Goal: Navigation & Orientation: Find specific page/section

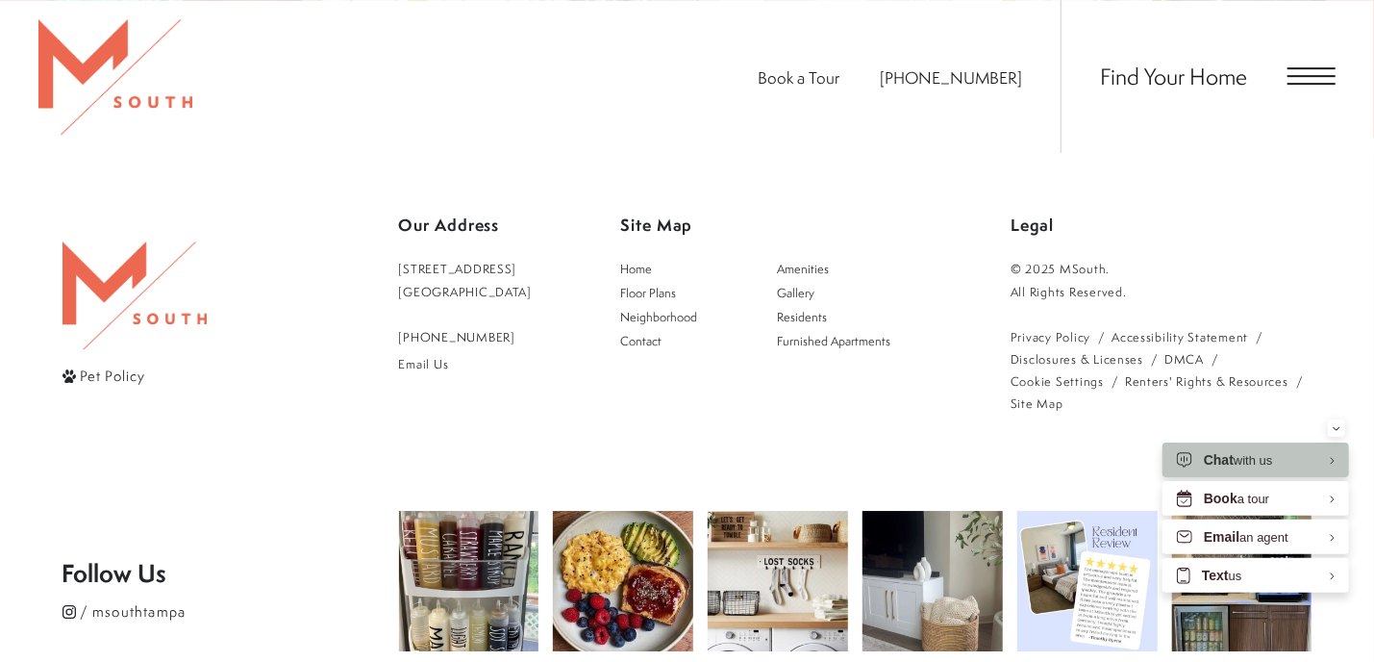
scroll to position [3438, 0]
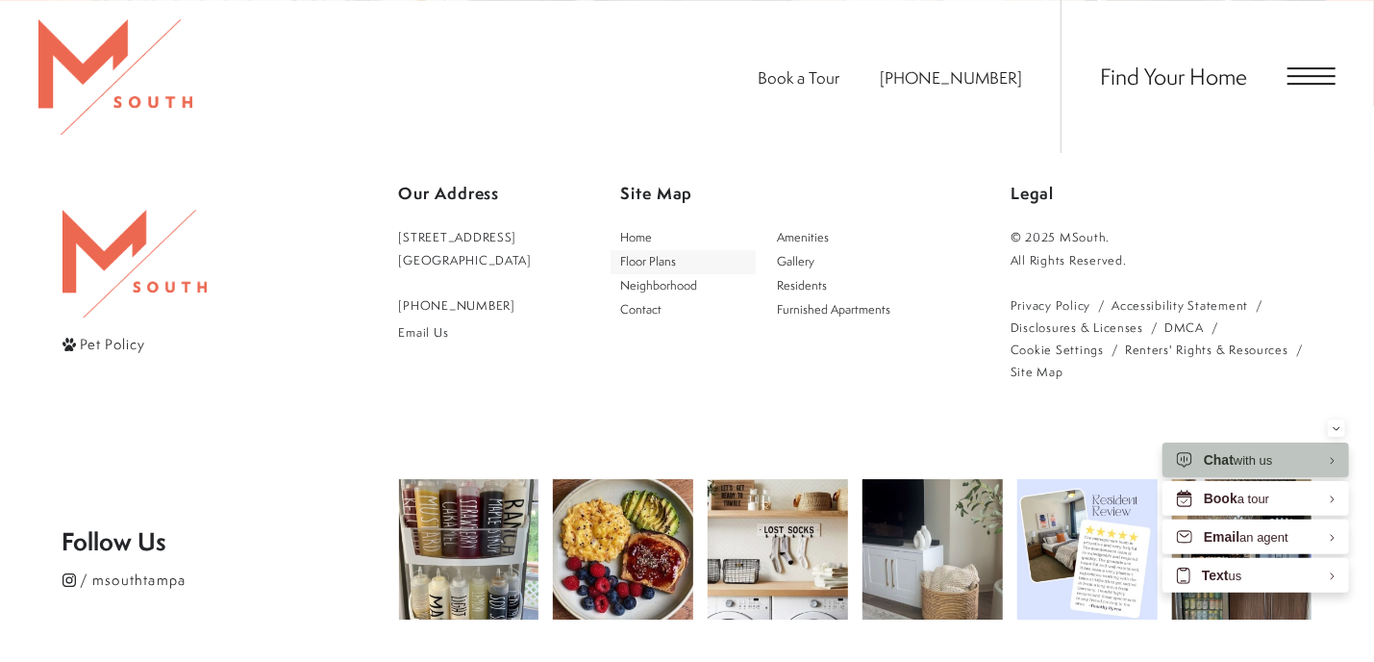
click at [676, 253] on span "Floor Plans" at bounding box center [648, 261] width 56 height 16
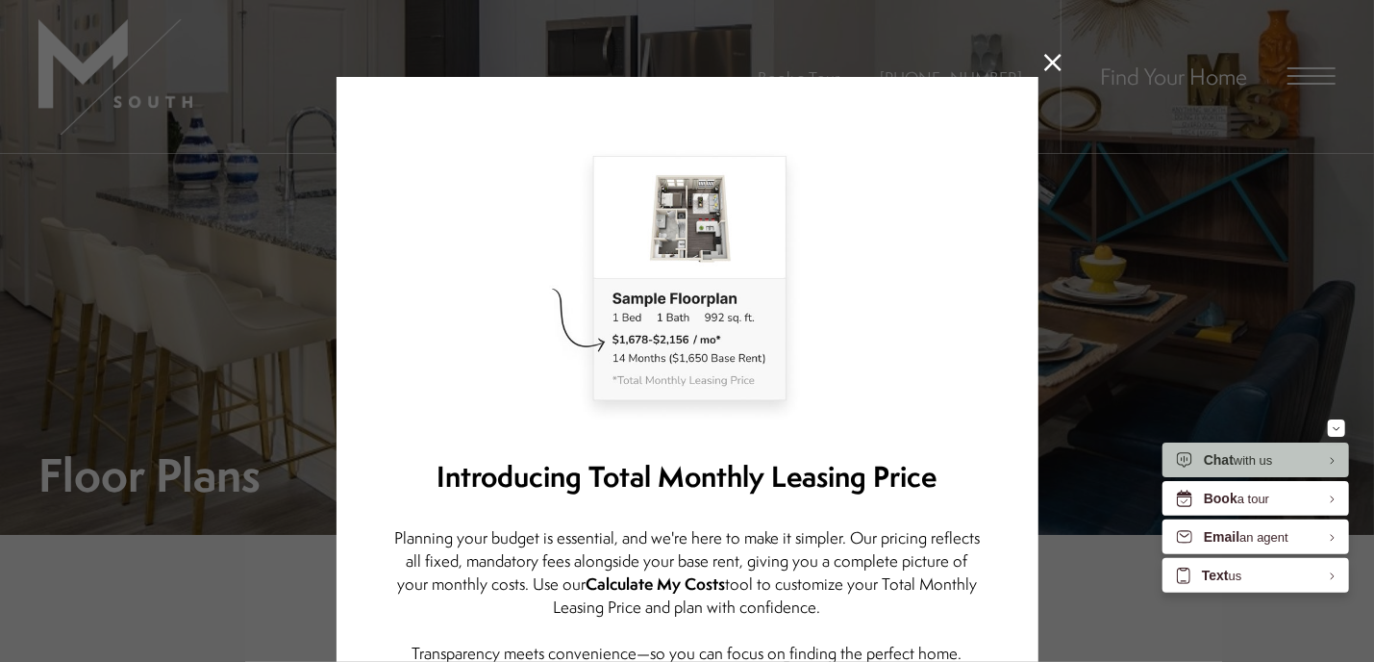
click at [1044, 66] on icon at bounding box center [1052, 62] width 17 height 17
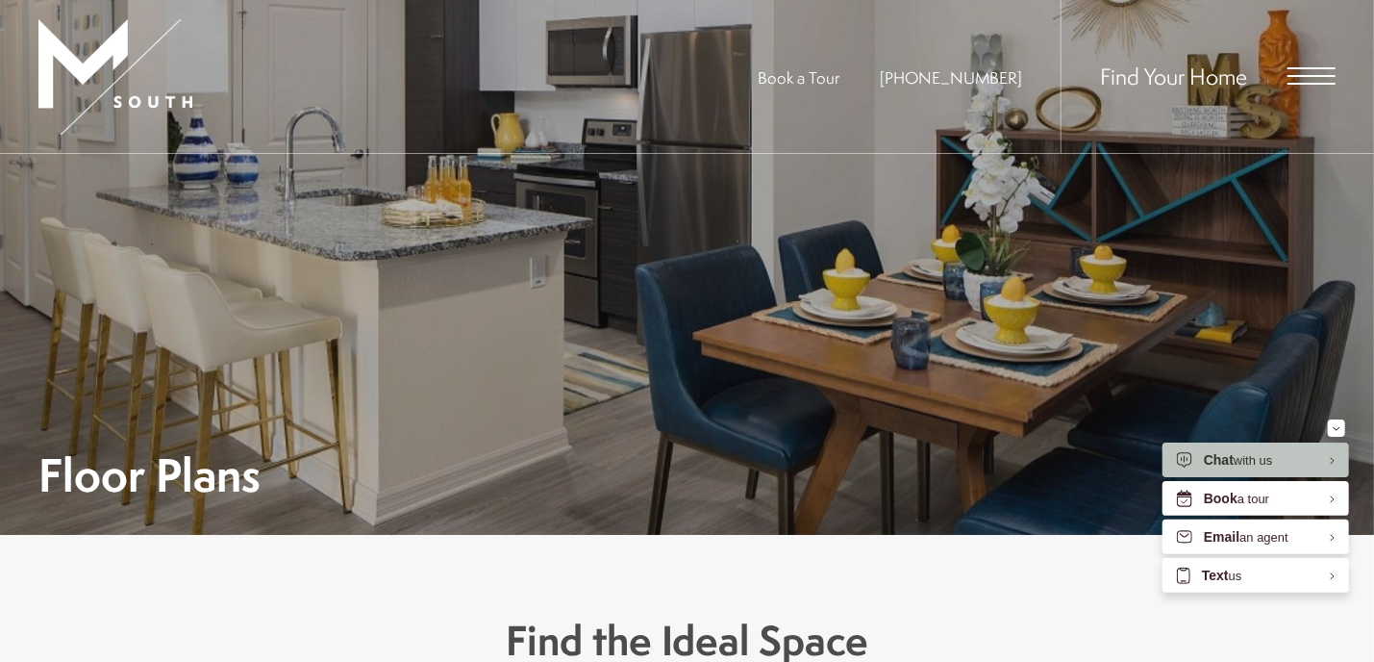
click at [1305, 74] on span "Open Menu" at bounding box center [1312, 75] width 48 height 17
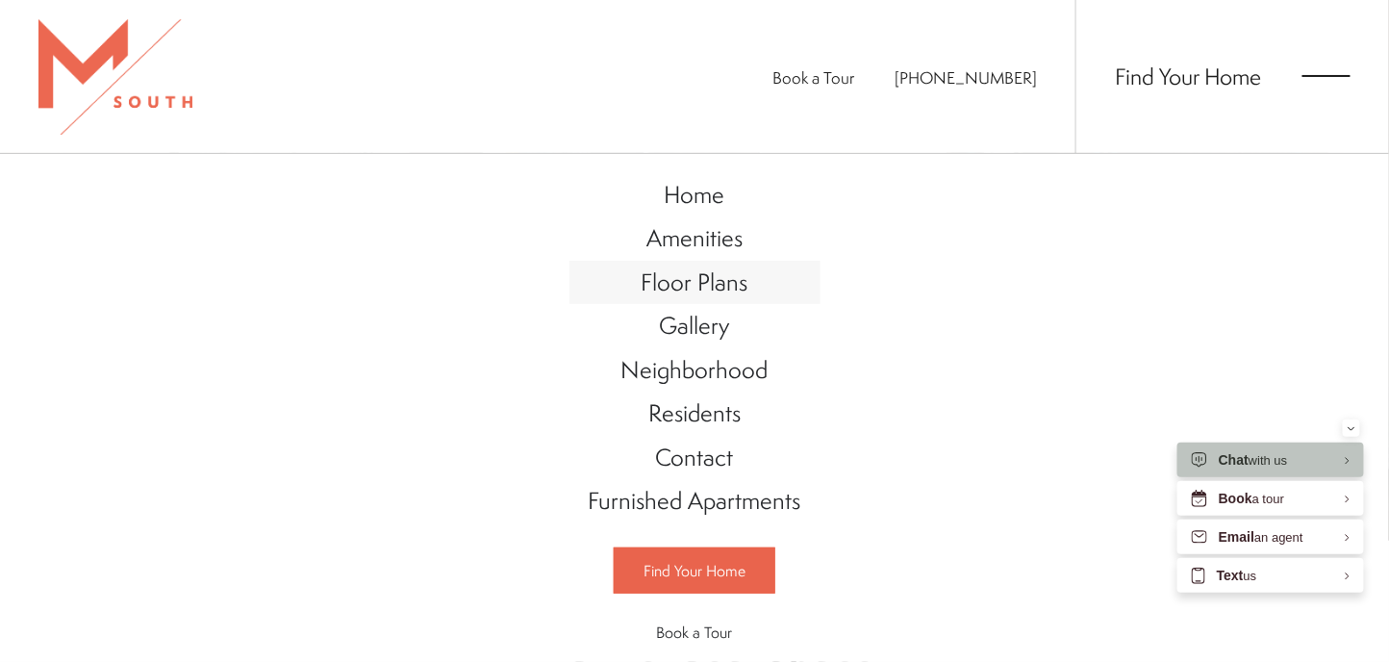
click at [677, 275] on span "Floor Plans" at bounding box center [694, 281] width 107 height 33
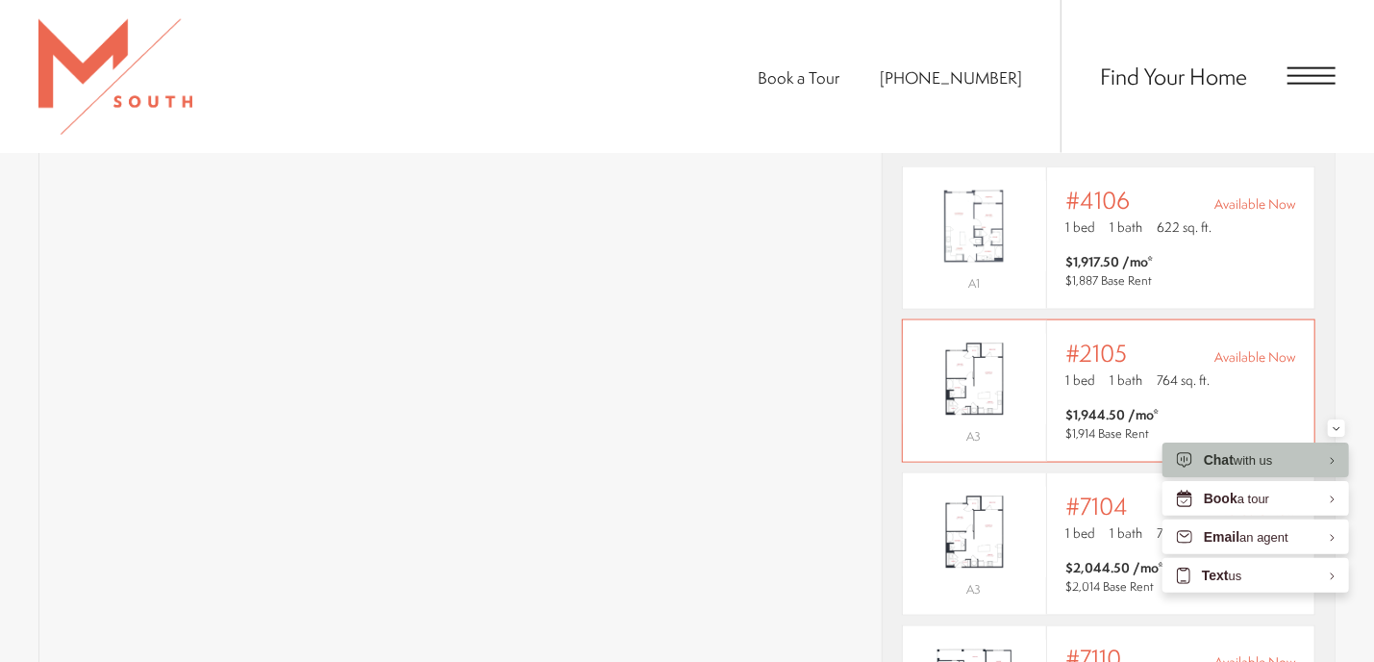
scroll to position [1346, 0]
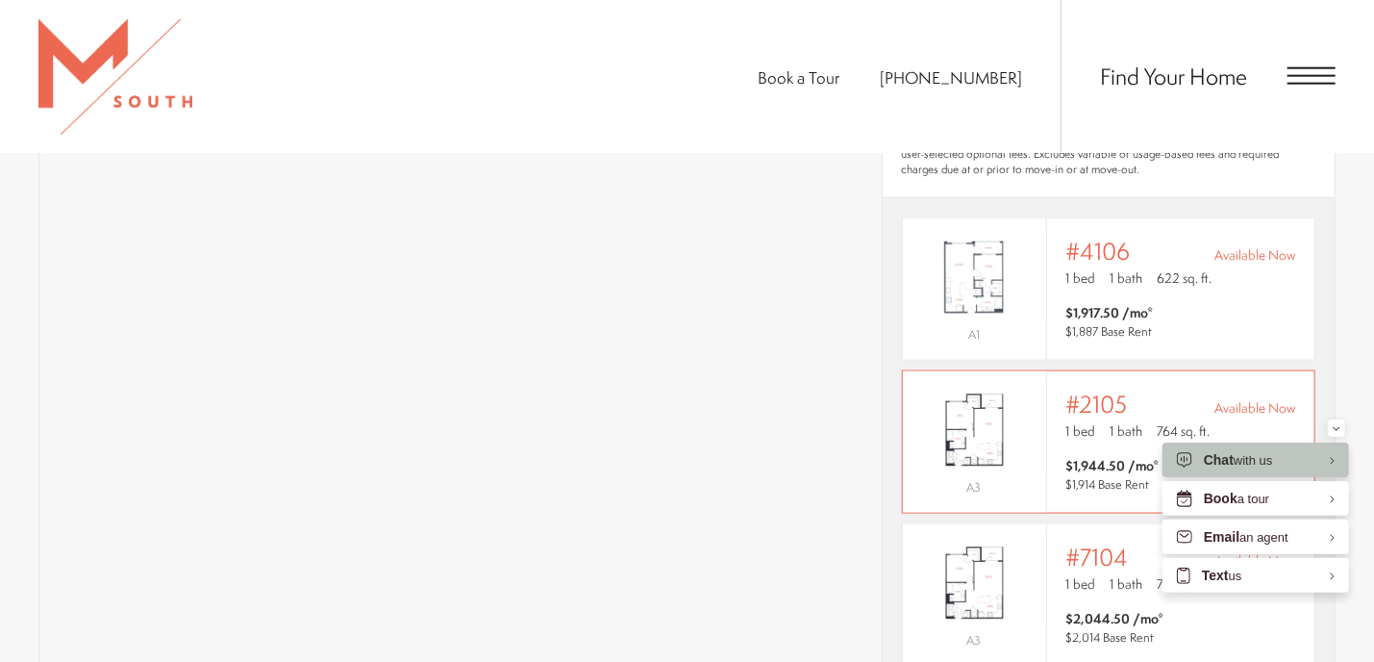
click at [1085, 390] on span "#2105" at bounding box center [1097, 403] width 62 height 27
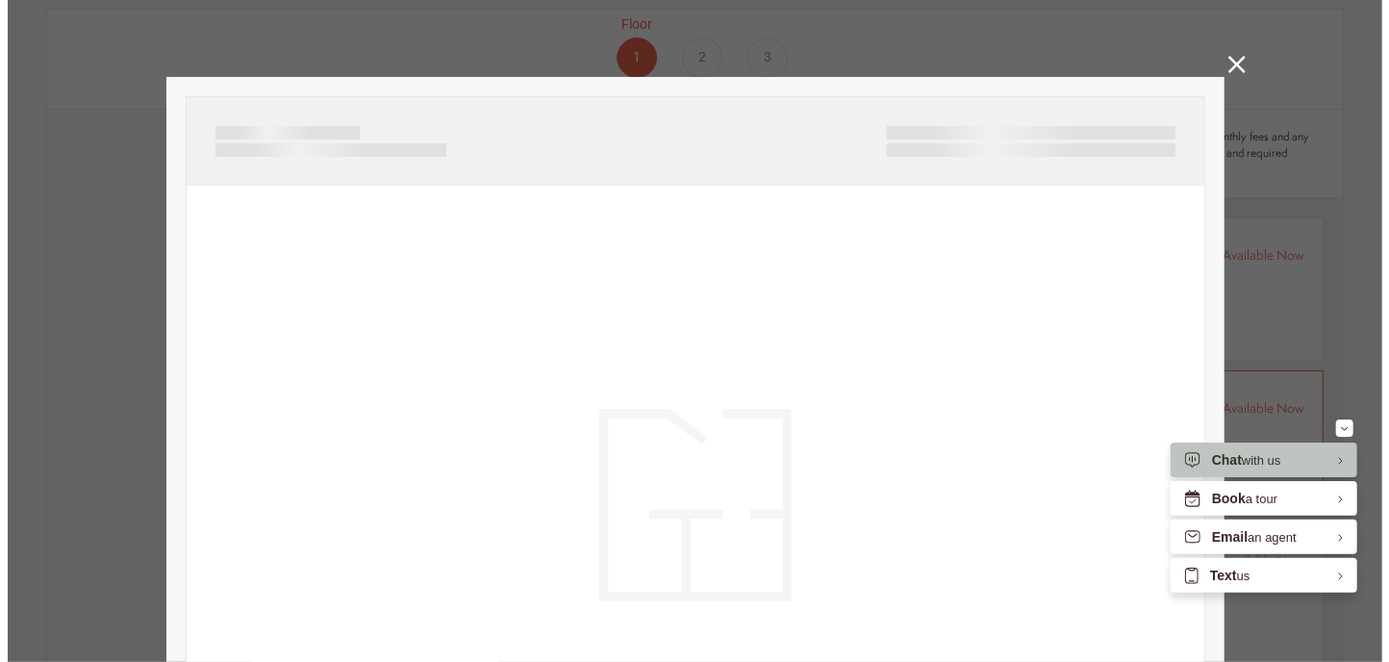
scroll to position [0, 0]
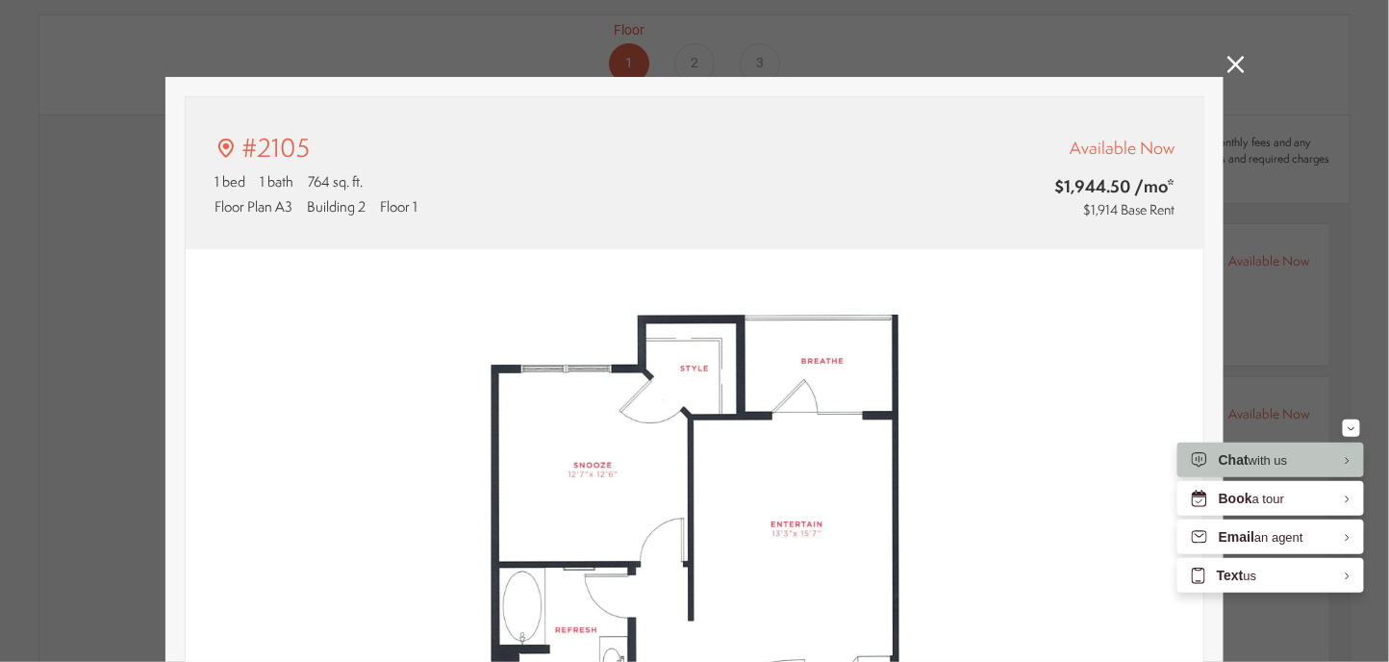
type input "**********"
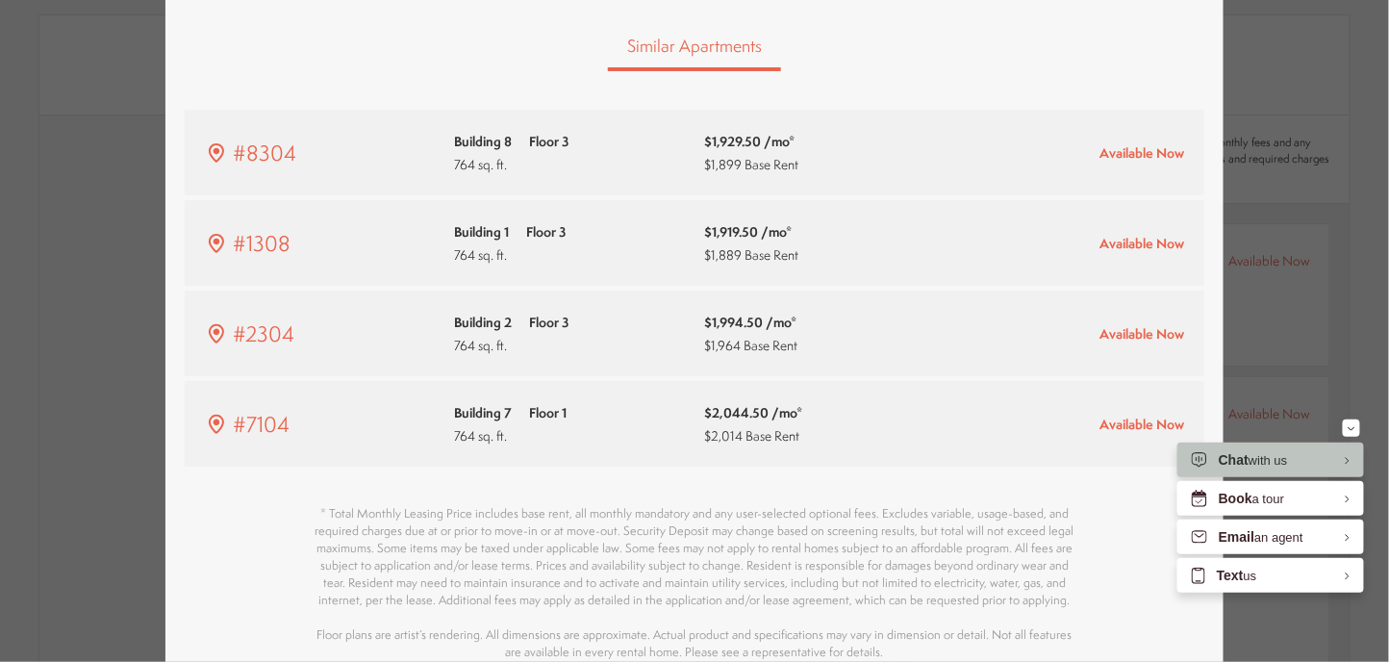
scroll to position [1249, 0]
